Goal: Task Accomplishment & Management: Use online tool/utility

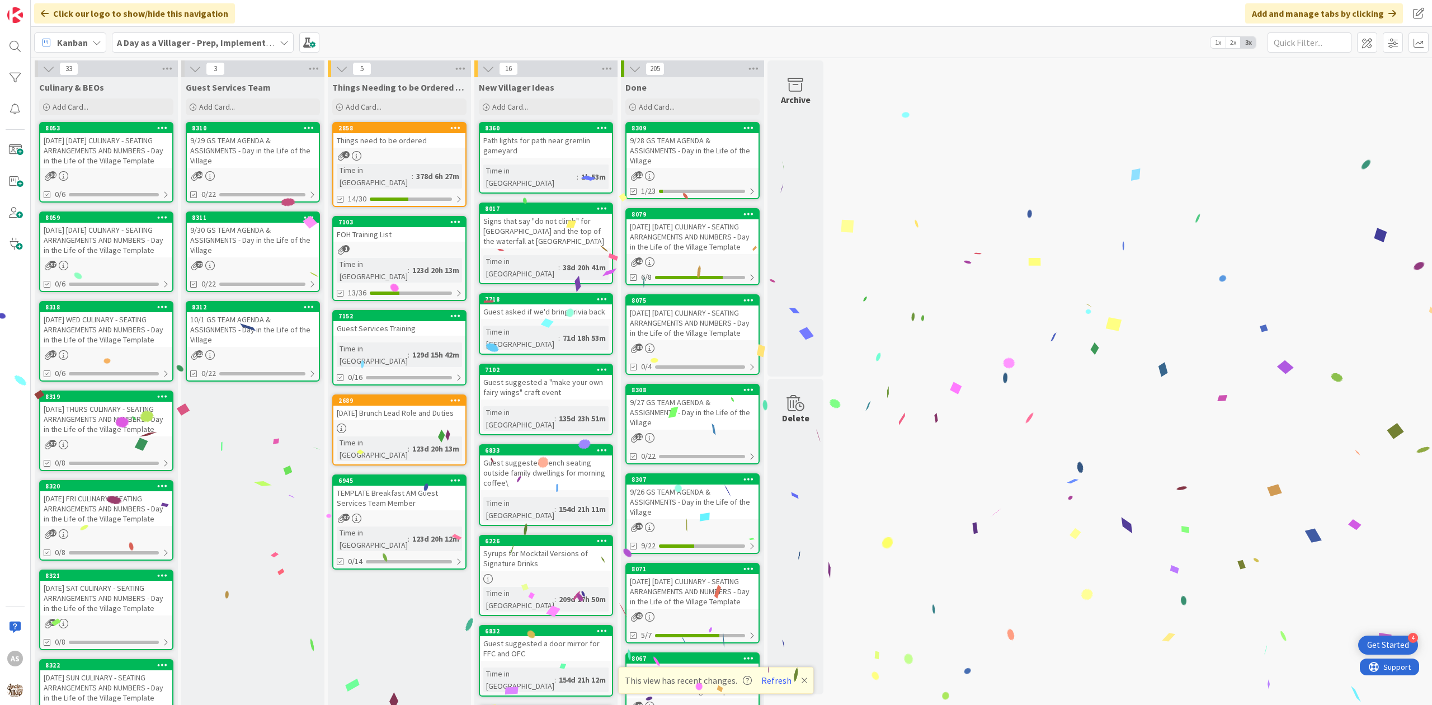
click at [62, 133] on div "8053 [DATE] [DATE] CULINARY - SEATING ARRANGEMENTS AND NUMBERS - Day in the Lif…" at bounding box center [106, 145] width 132 height 45
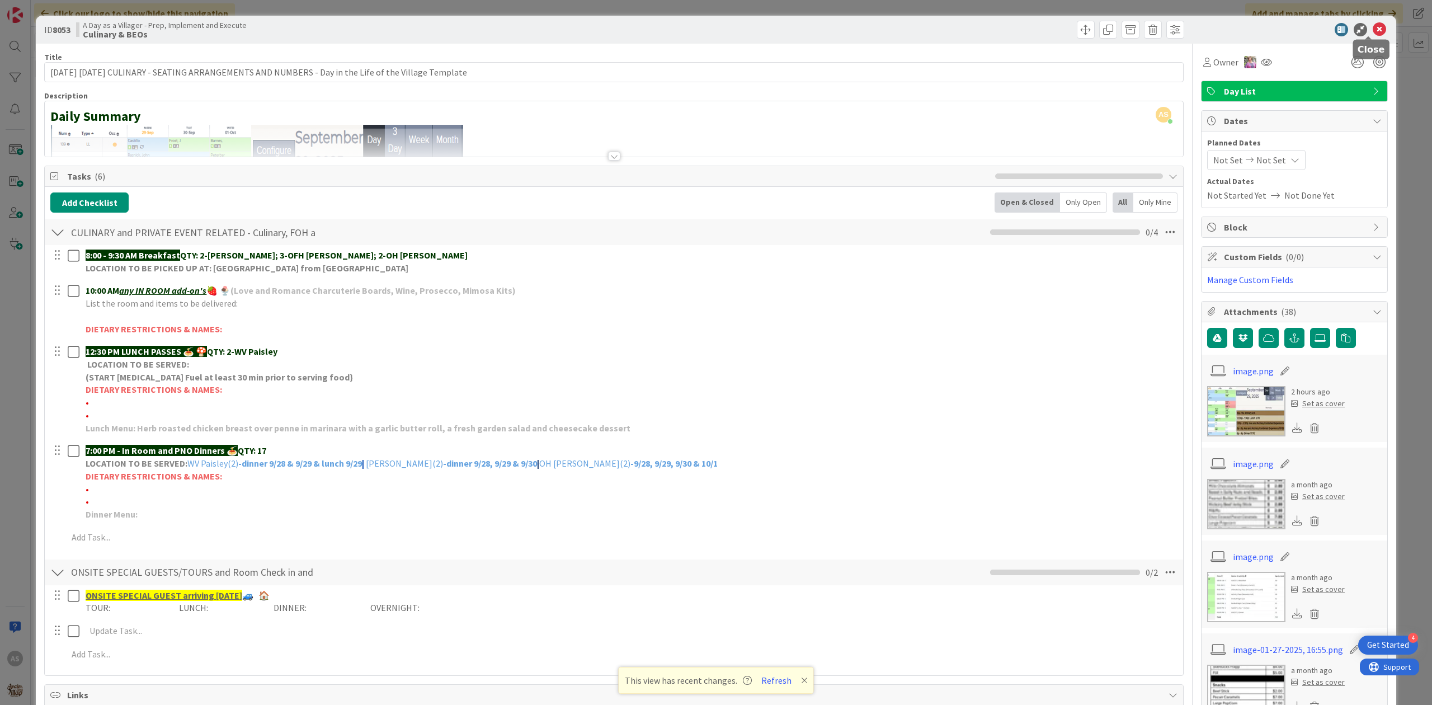
click at [1373, 27] on icon at bounding box center [1379, 29] width 13 height 13
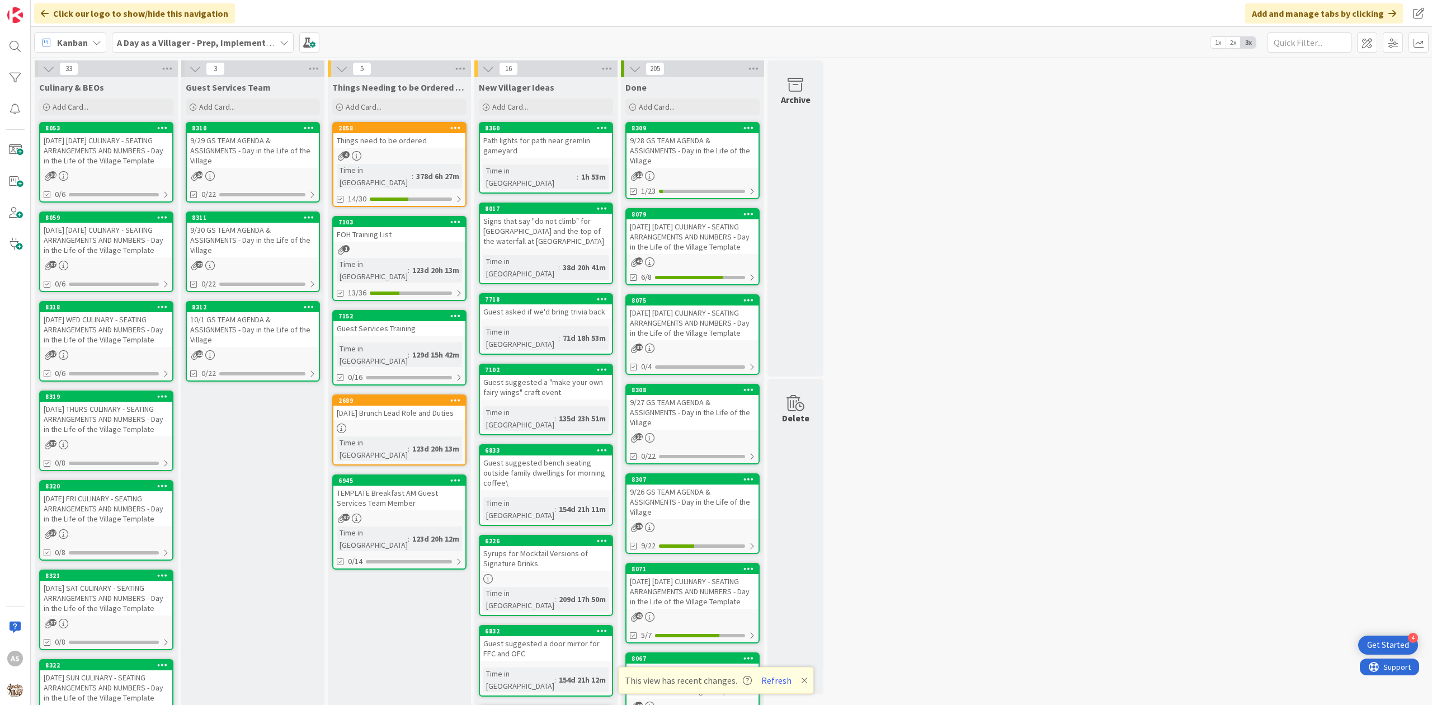
click at [76, 153] on div "[DATE] [DATE] CULINARY - SEATING ARRANGEMENTS AND NUMBERS - Day in the Life of …" at bounding box center [106, 150] width 132 height 35
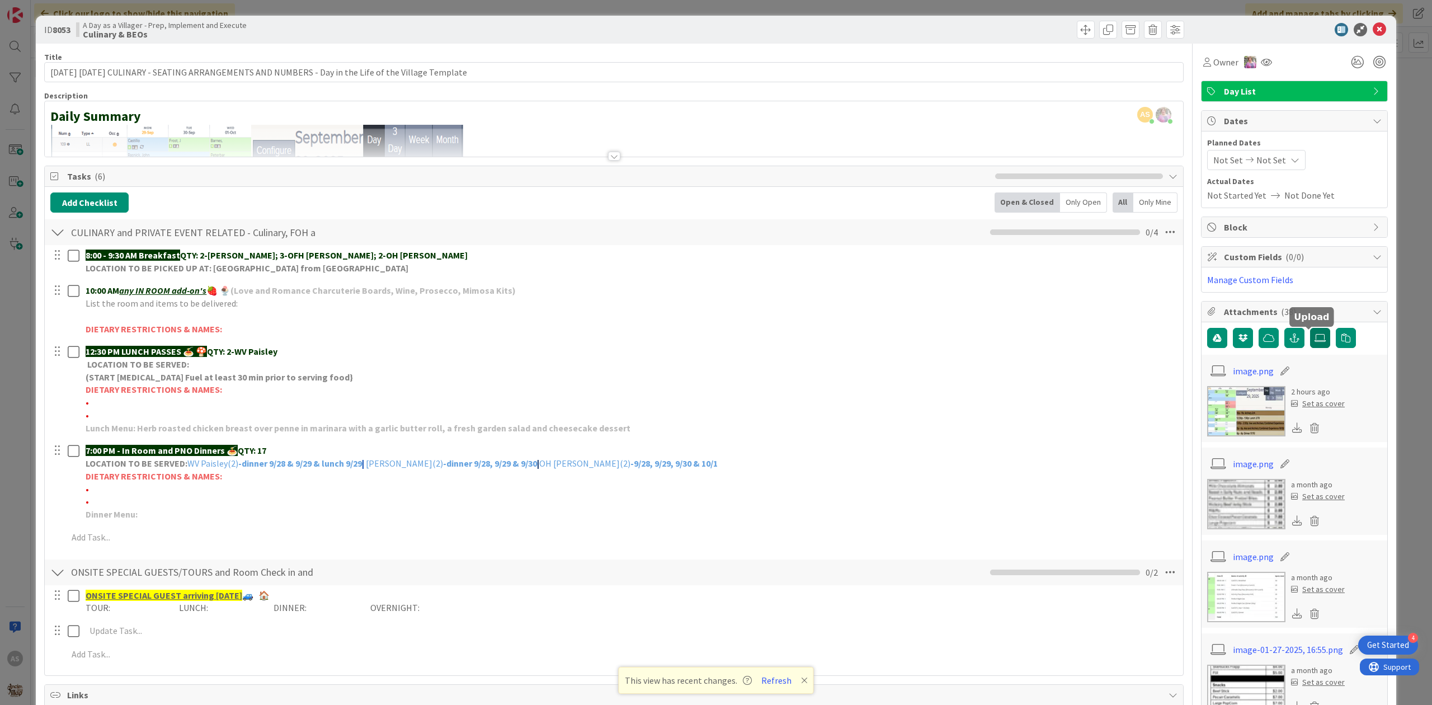
click at [1315, 335] on icon at bounding box center [1320, 337] width 11 height 9
click at [1310, 328] on input "file" at bounding box center [1310, 328] width 0 height 0
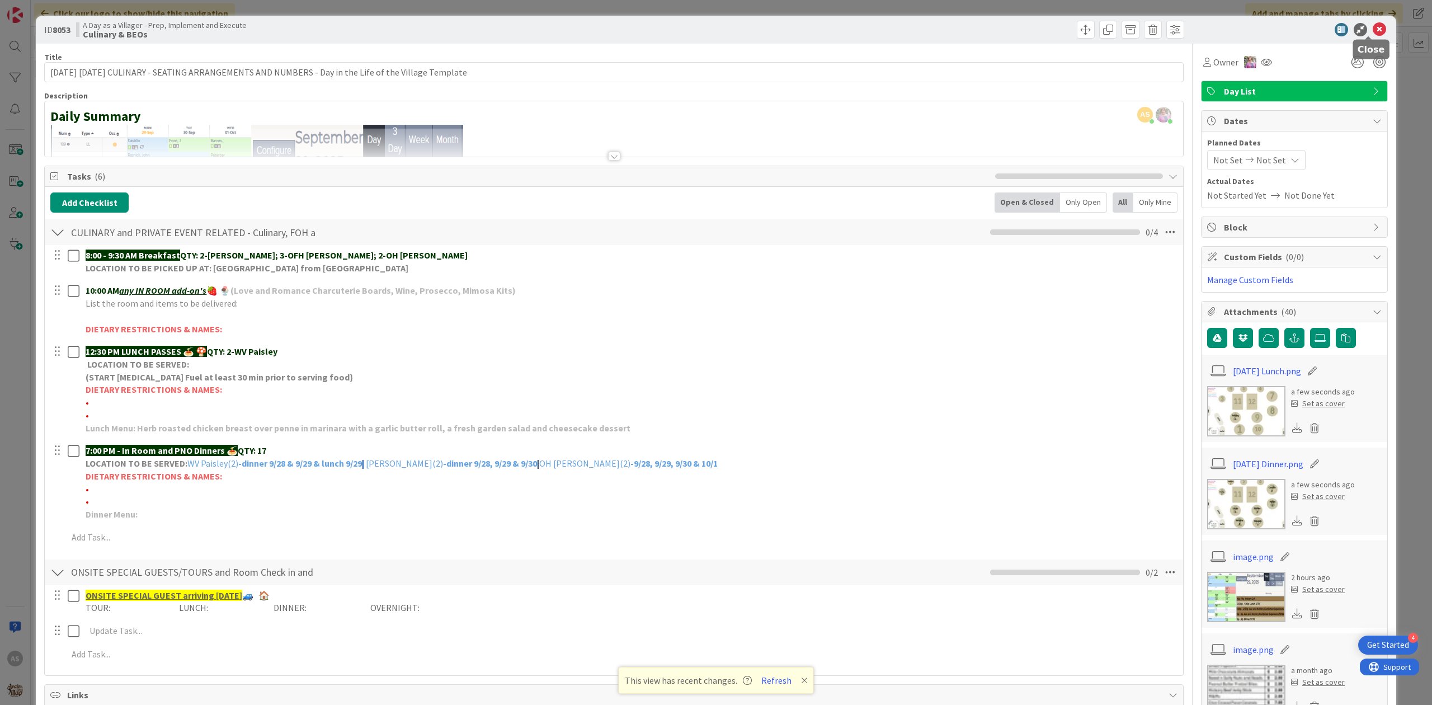
click at [1374, 31] on icon at bounding box center [1379, 29] width 13 height 13
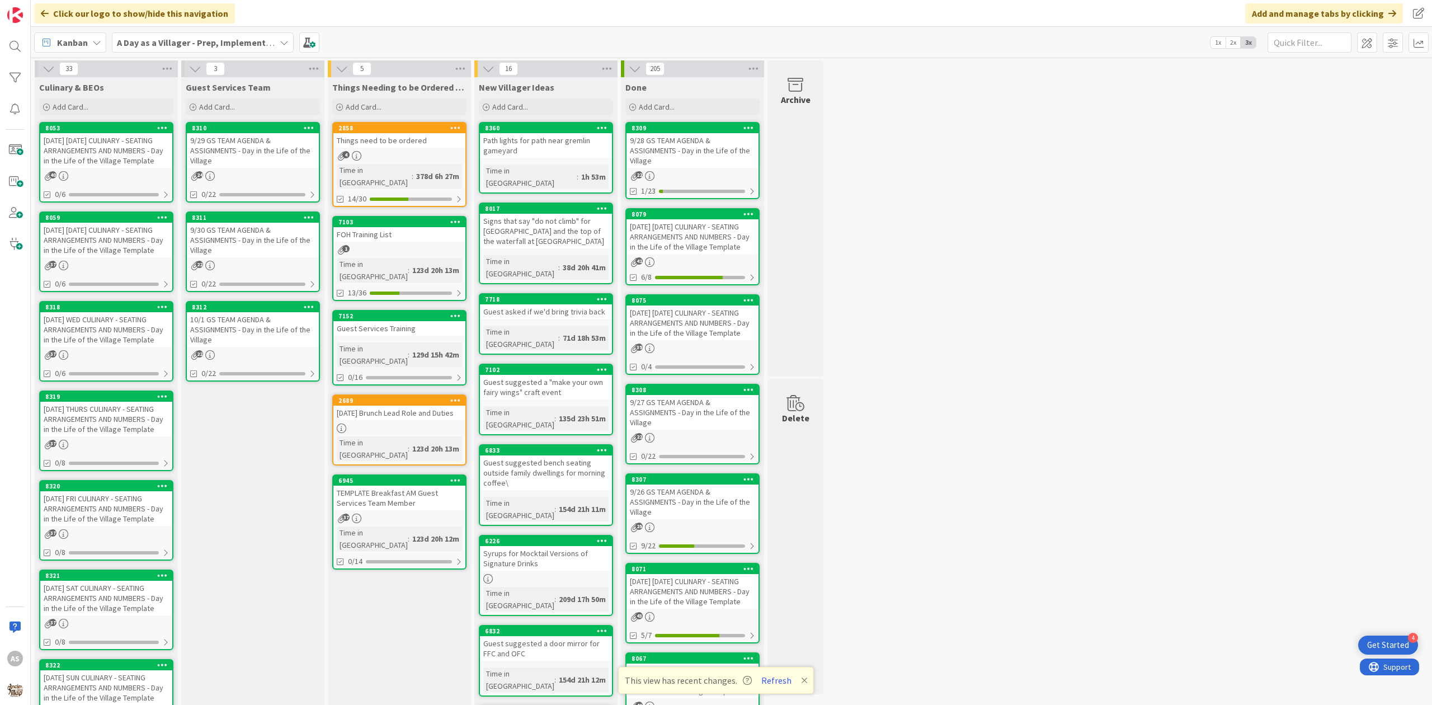
click at [110, 246] on div "[DATE] [DATE] CULINARY - SEATING ARRANGEMENTS AND NUMBERS - Day in the Life of …" at bounding box center [106, 240] width 132 height 35
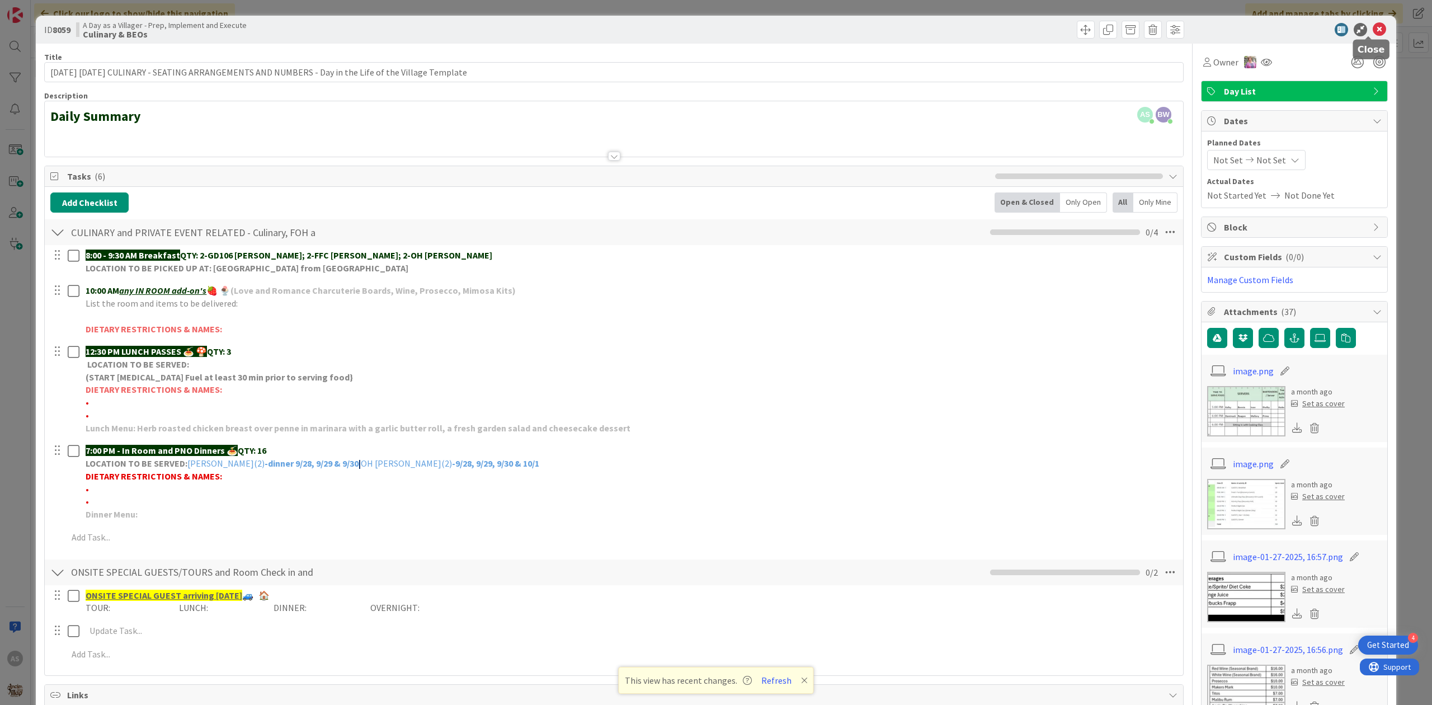
click at [1373, 30] on icon at bounding box center [1379, 29] width 13 height 13
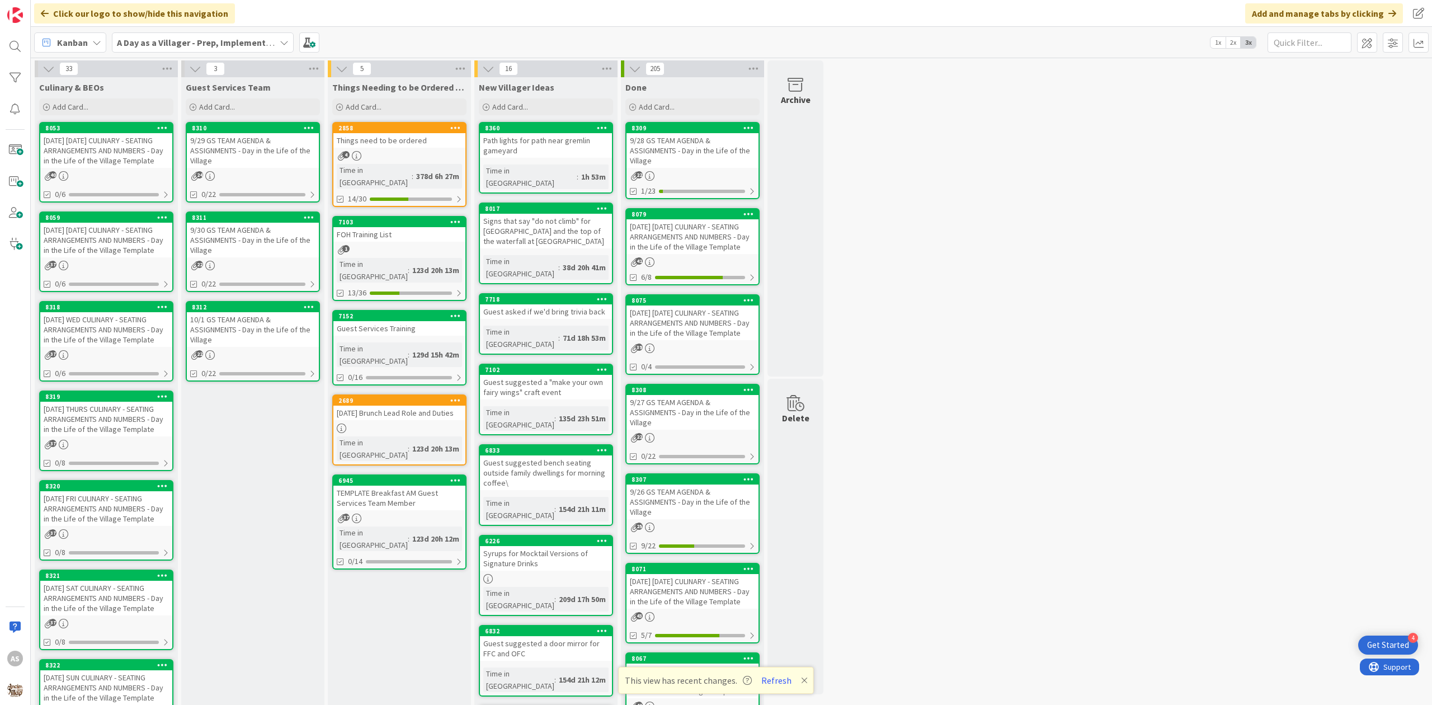
click at [98, 168] on div "8053 [DATE] [DATE] CULINARY - SEATING ARRANGEMENTS AND NUMBERS - Day in the Lif…" at bounding box center [106, 162] width 134 height 81
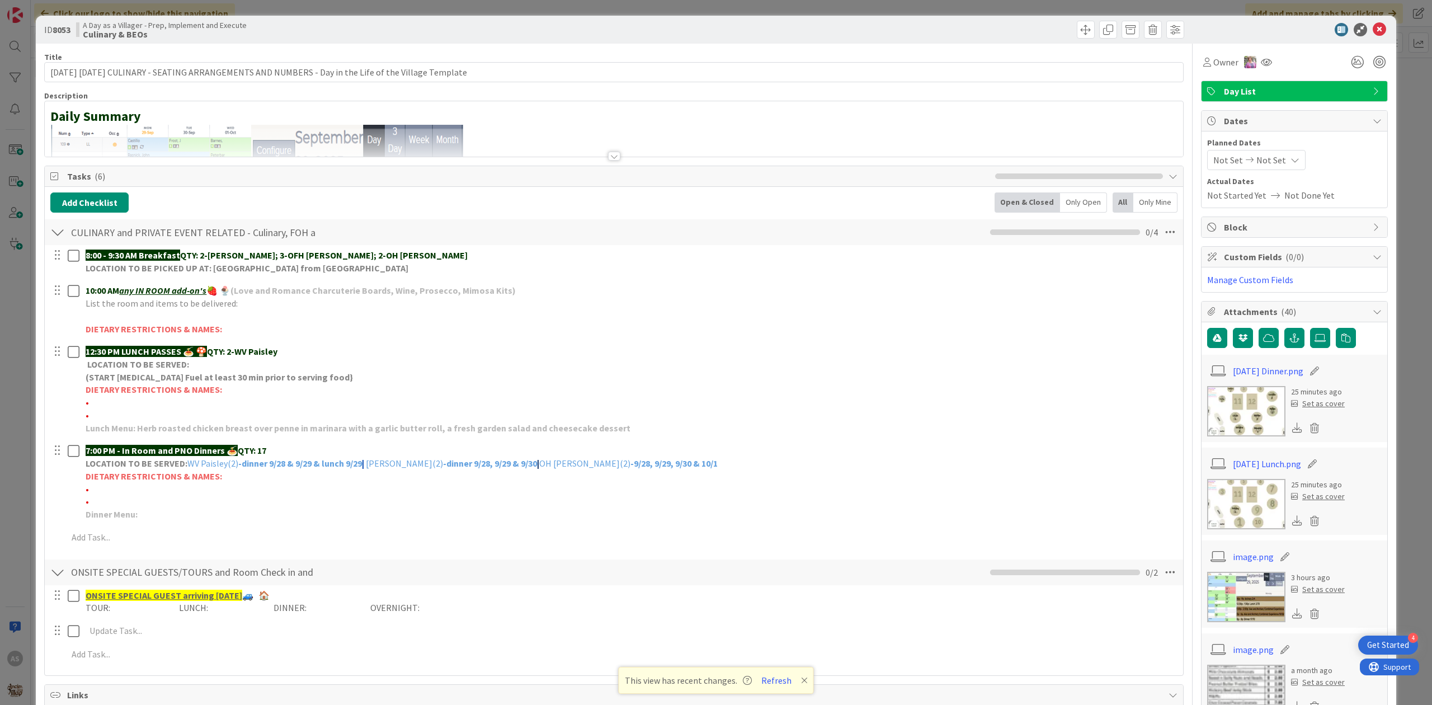
click at [1245, 504] on img at bounding box center [1246, 504] width 78 height 50
